Goal: Check status: Check status

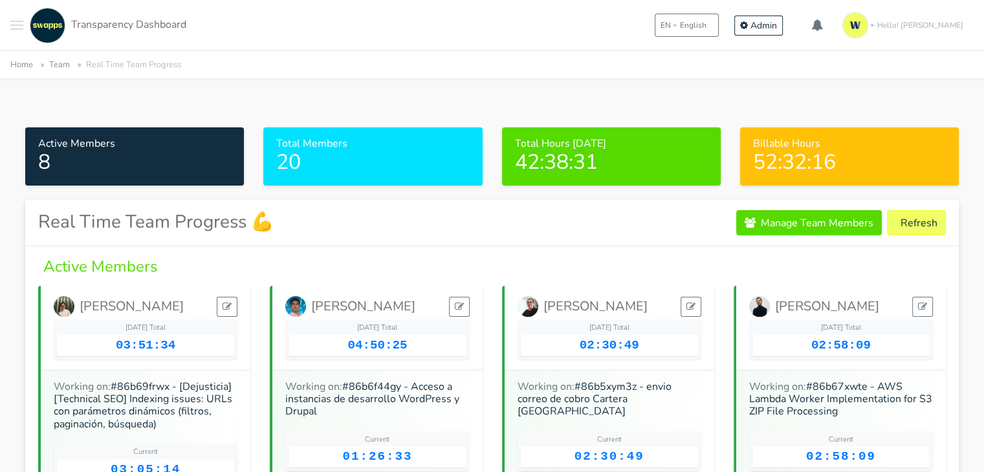
click at [905, 221] on button "Refresh" at bounding box center [916, 222] width 59 height 25
click at [922, 219] on button "Refresh" at bounding box center [916, 222] width 59 height 25
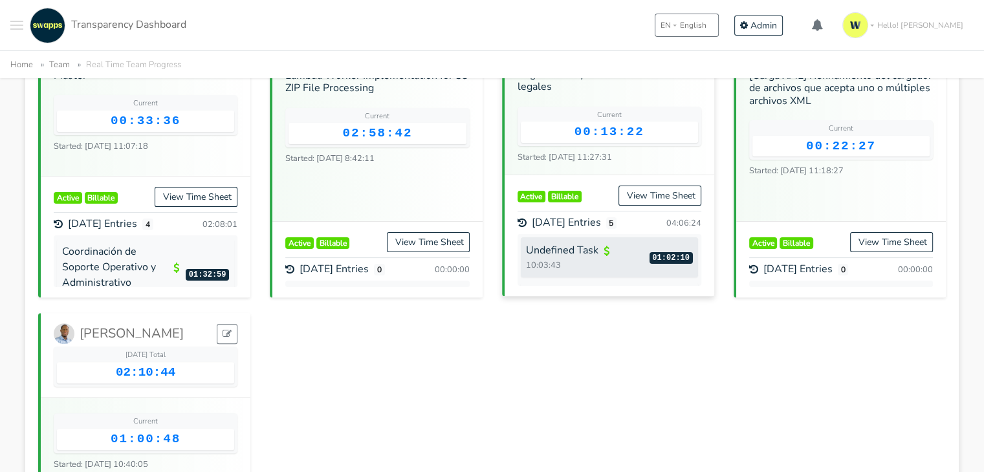
scroll to position [129, 0]
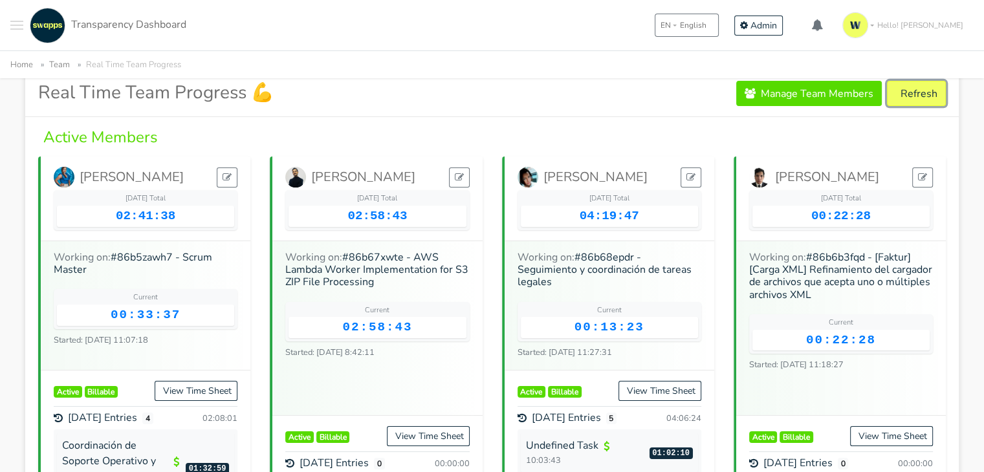
click at [907, 91] on button "Refresh" at bounding box center [916, 93] width 59 height 25
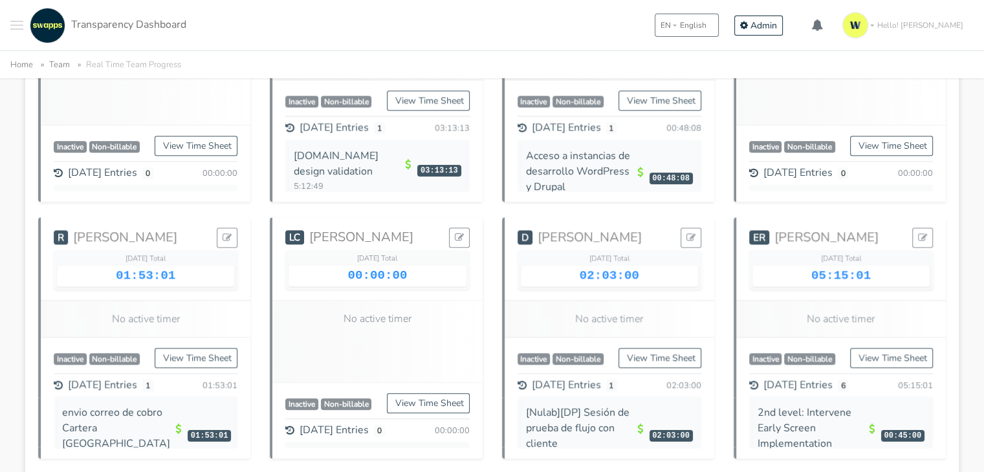
scroll to position [1689, 0]
